Goal: Information Seeking & Learning: Check status

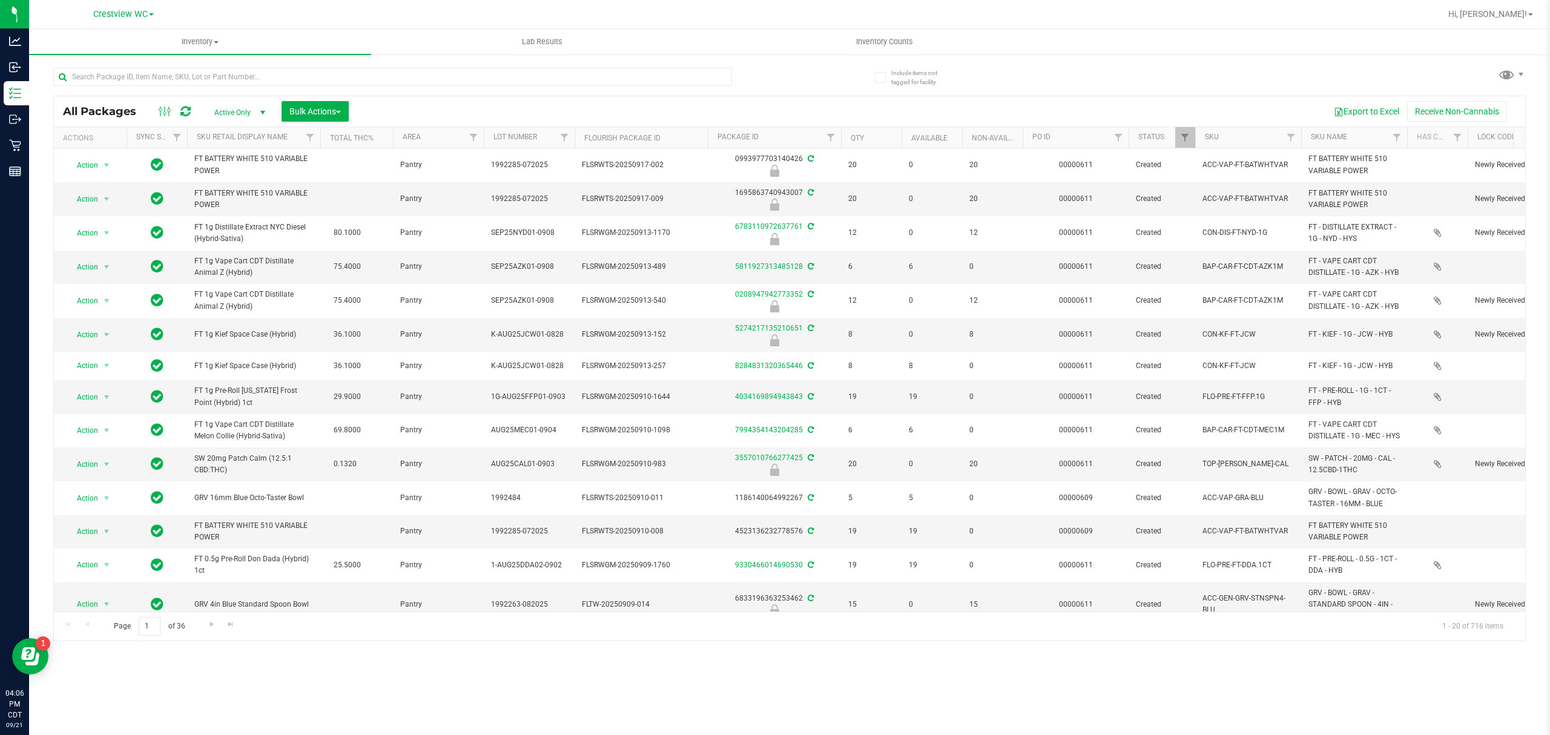
drag, startPoint x: 467, startPoint y: 110, endPoint x: 623, endPoint y: 64, distance: 161.7
click at [467, 110] on div "Export to Excel Receive Non-Cannabis" at bounding box center [937, 111] width 1158 height 21
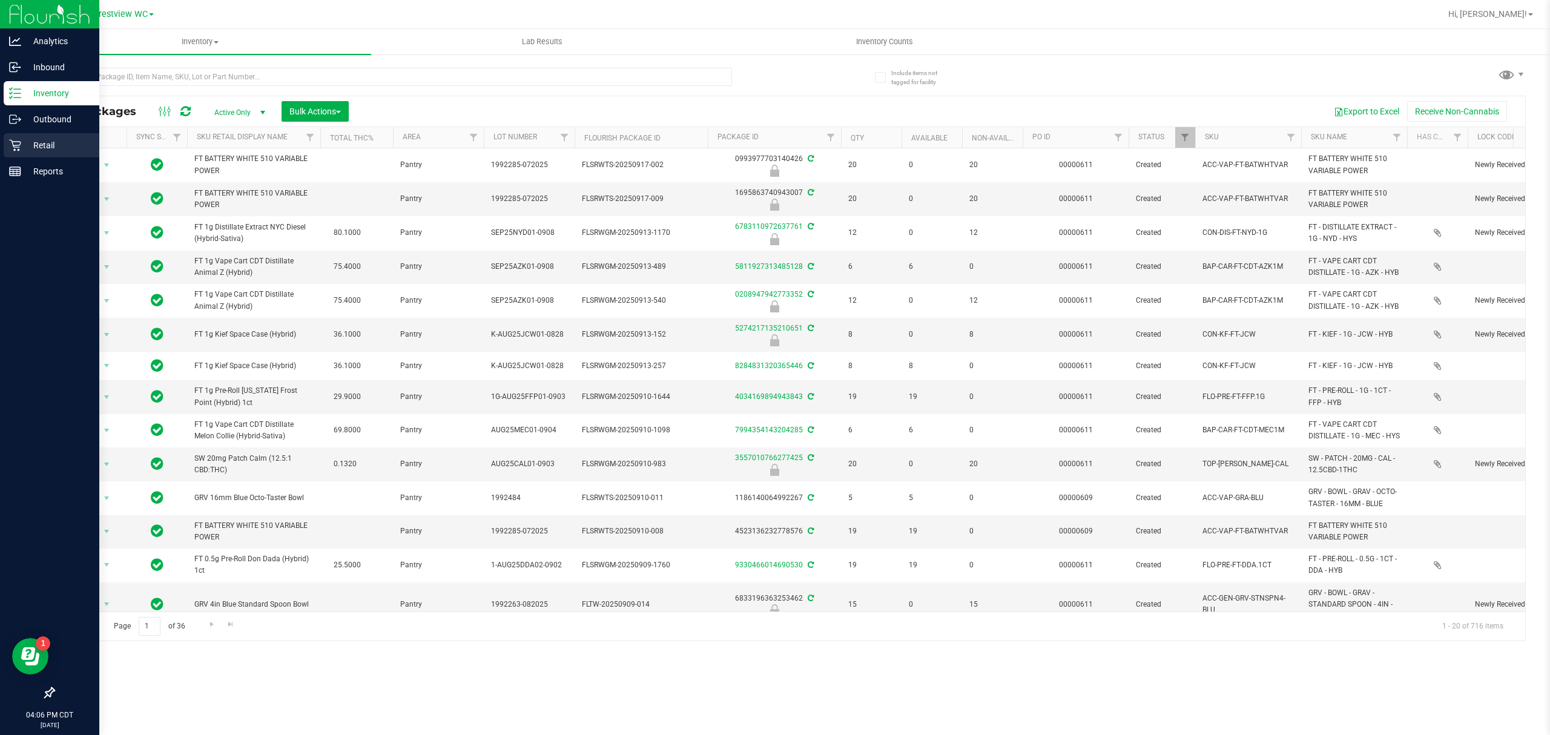
click at [5, 153] on div "Retail" at bounding box center [52, 145] width 96 height 24
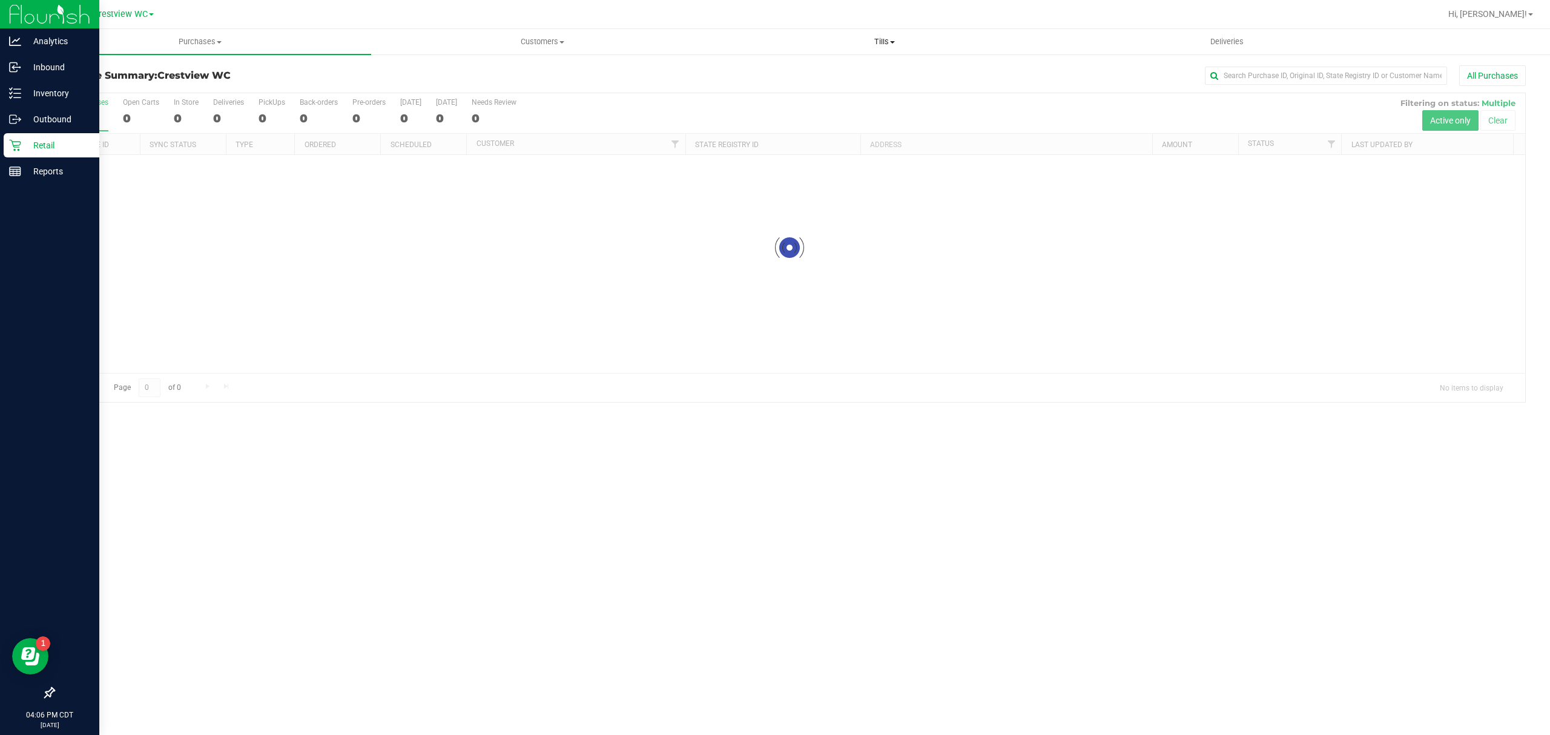
click at [874, 42] on span "Tills" at bounding box center [884, 41] width 341 height 11
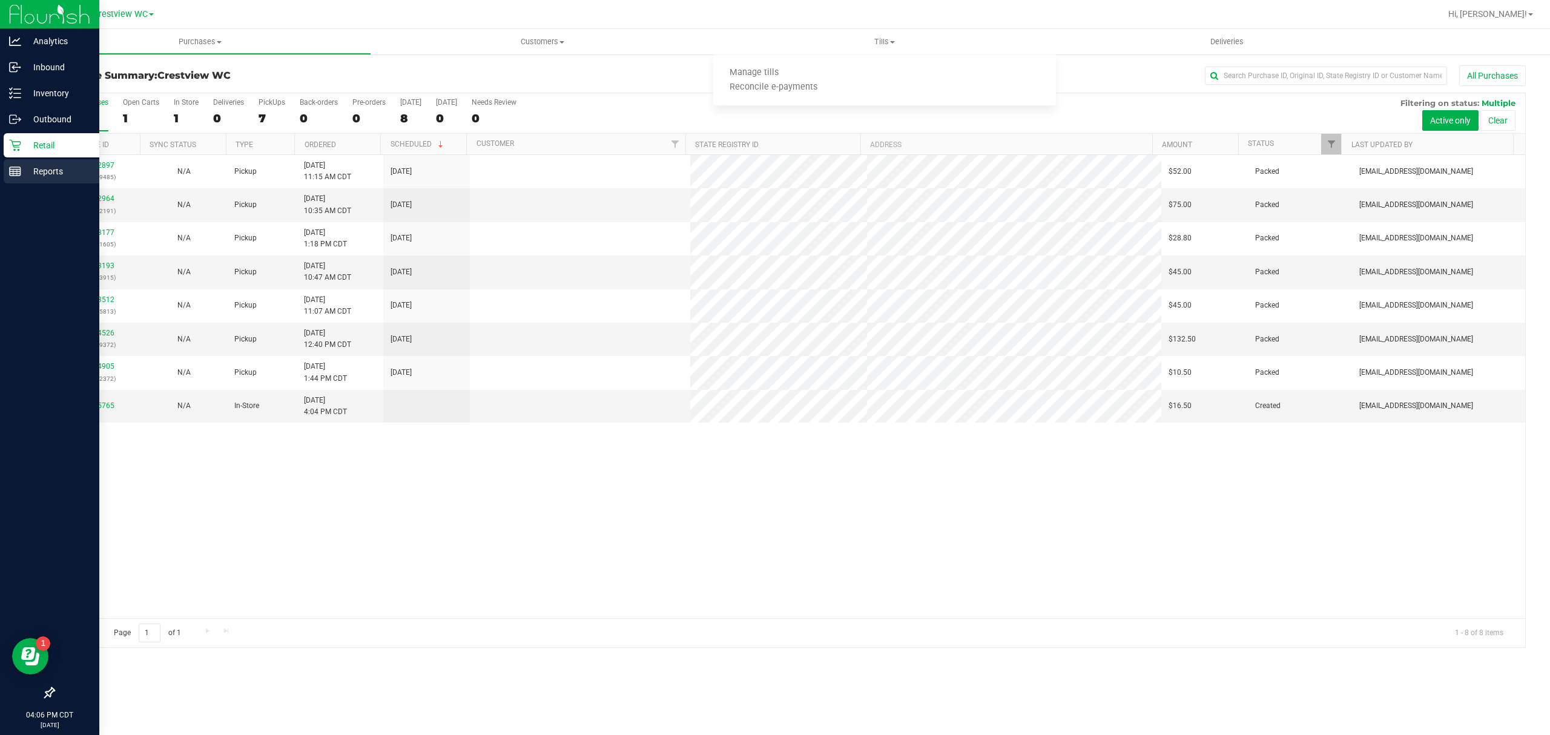
click at [28, 168] on p "Reports" at bounding box center [57, 171] width 73 height 15
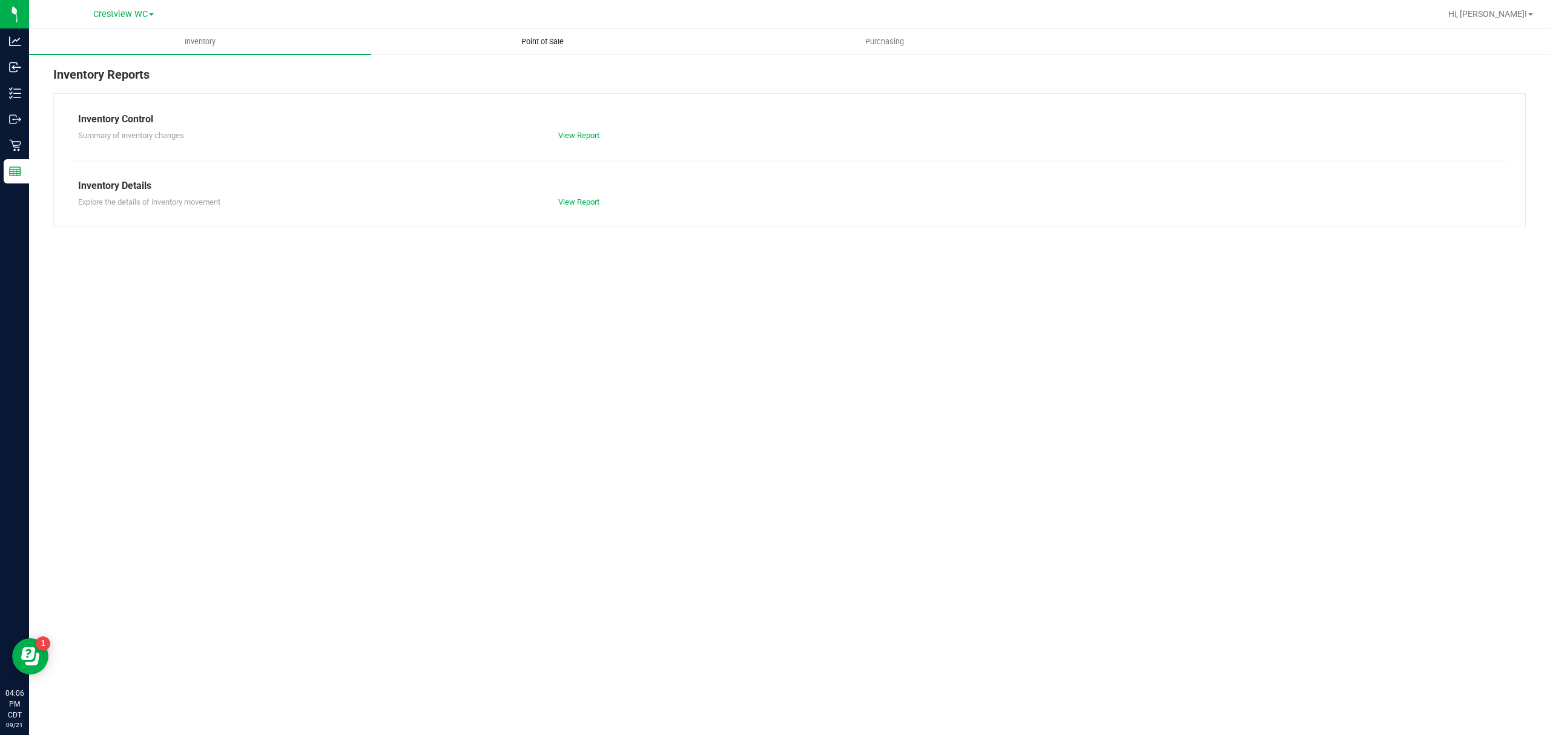
click at [509, 39] on span "Point of Sale" at bounding box center [542, 41] width 75 height 11
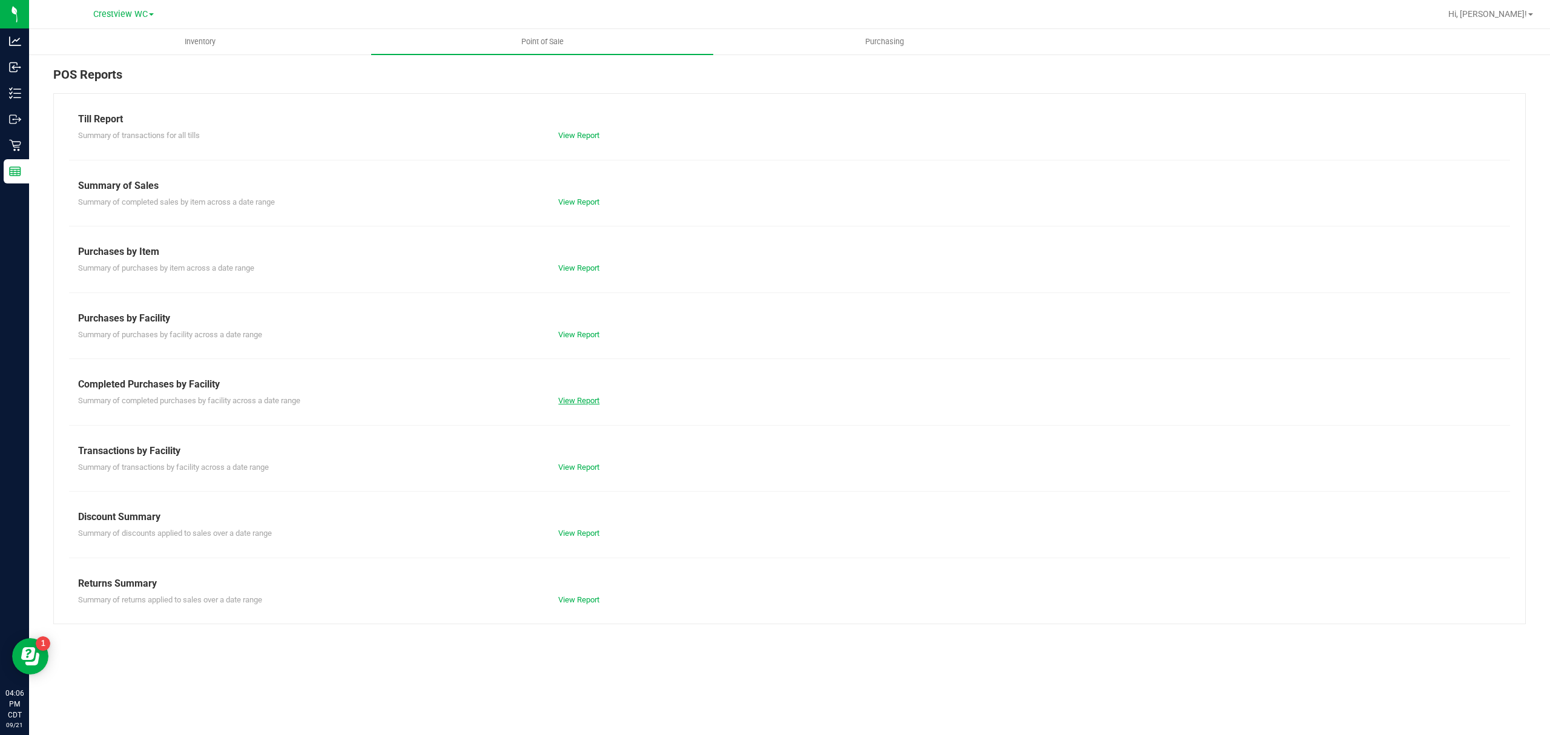
click at [584, 397] on link "View Report" at bounding box center [578, 400] width 41 height 9
